Goal: Check status

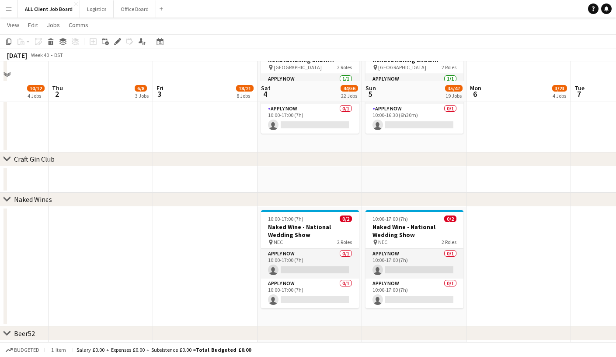
scroll to position [2650, 0]
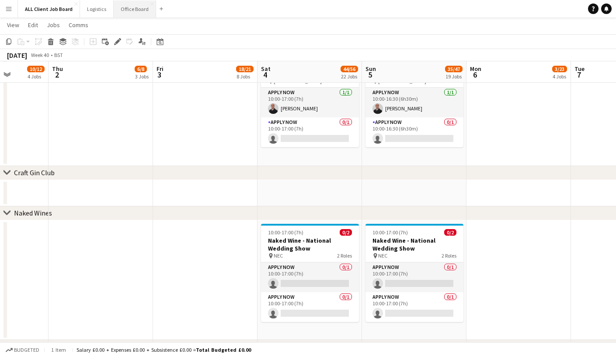
click at [124, 7] on button "Office Board Close" at bounding box center [135, 8] width 42 height 17
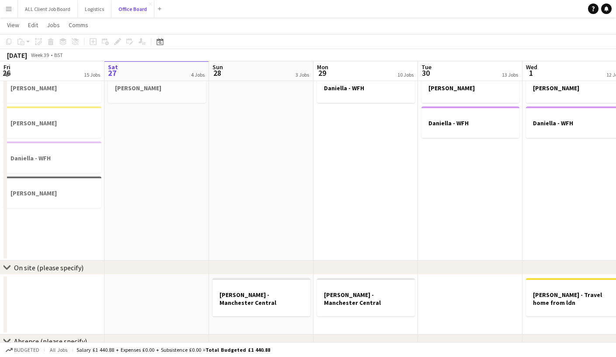
scroll to position [454, 0]
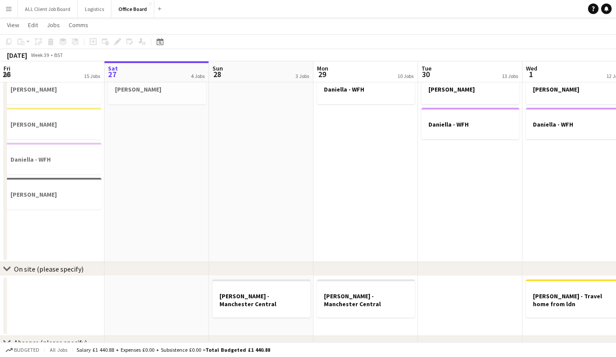
click at [10, 10] on app-icon "Menu" at bounding box center [8, 8] width 7 height 7
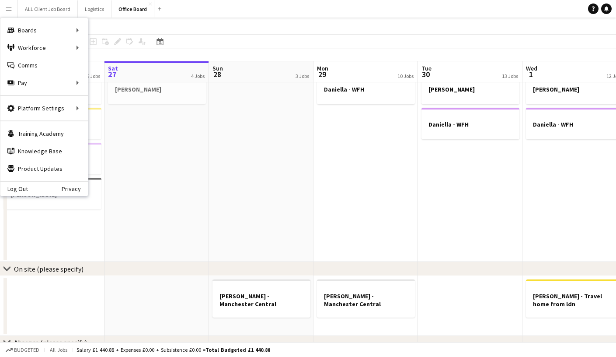
click at [9, 7] on app-icon "Menu" at bounding box center [8, 8] width 7 height 7
click at [120, 64] on link "Status" at bounding box center [131, 64] width 87 height 17
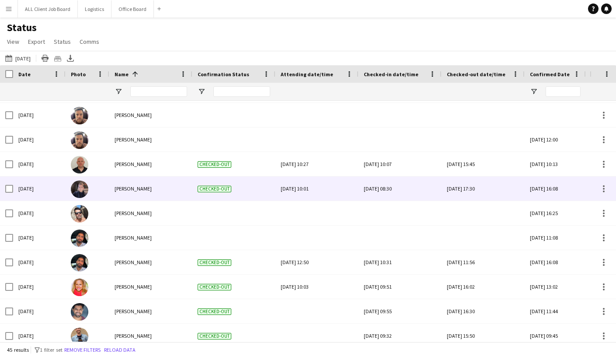
scroll to position [828, 0]
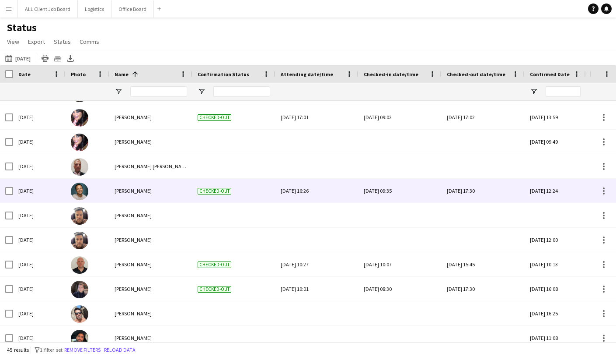
scroll to position [763, 0]
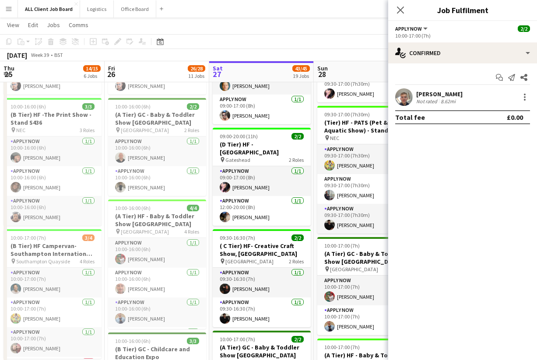
scroll to position [0, 241]
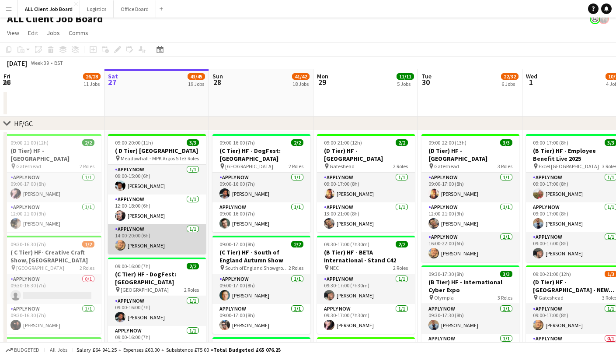
scroll to position [4, 0]
